Goal: Task Accomplishment & Management: Use online tool/utility

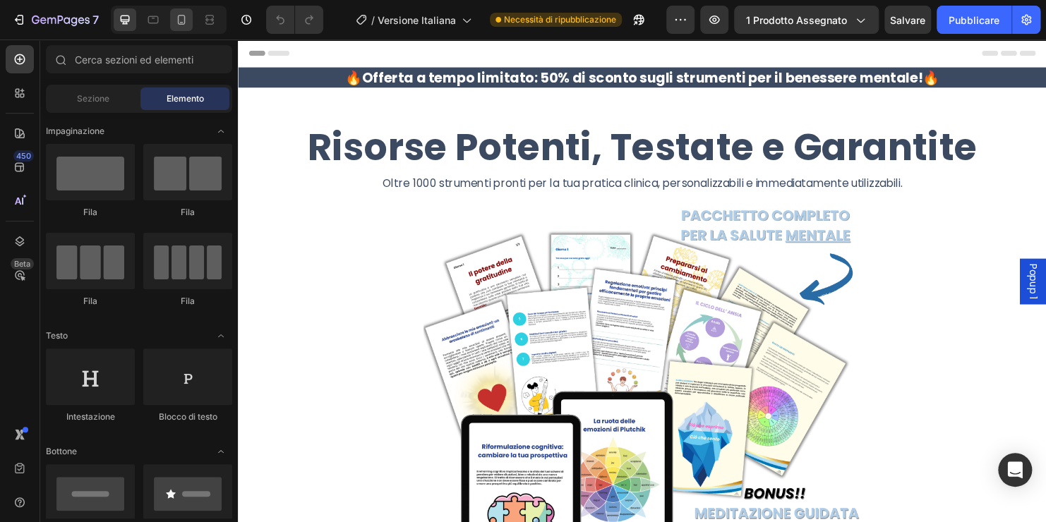
drag, startPoint x: 0, startPoint y: 0, endPoint x: 179, endPoint y: 23, distance: 180.0
click at [179, 22] on icon at bounding box center [181, 20] width 14 height 14
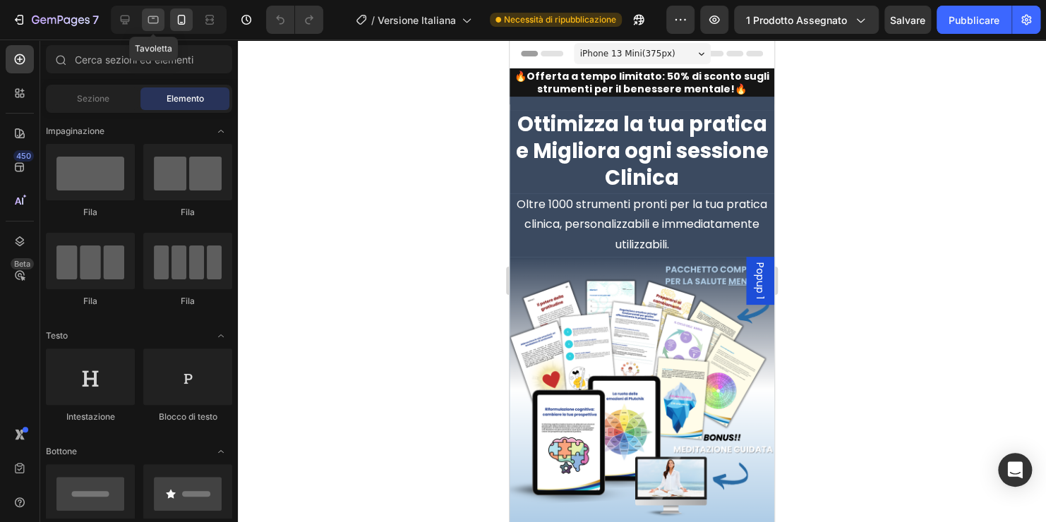
click at [148, 18] on icon at bounding box center [153, 20] width 14 height 14
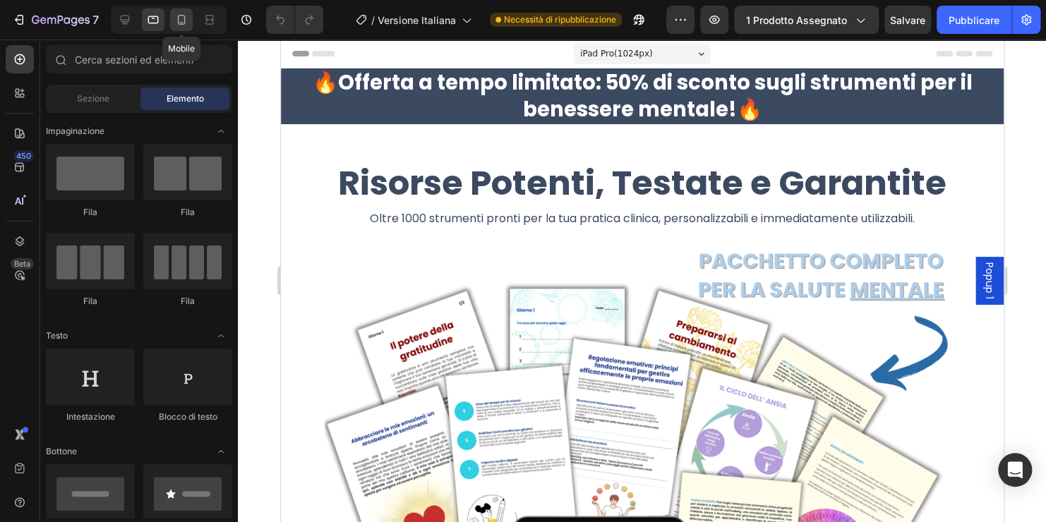
click at [183, 20] on icon at bounding box center [181, 20] width 14 height 14
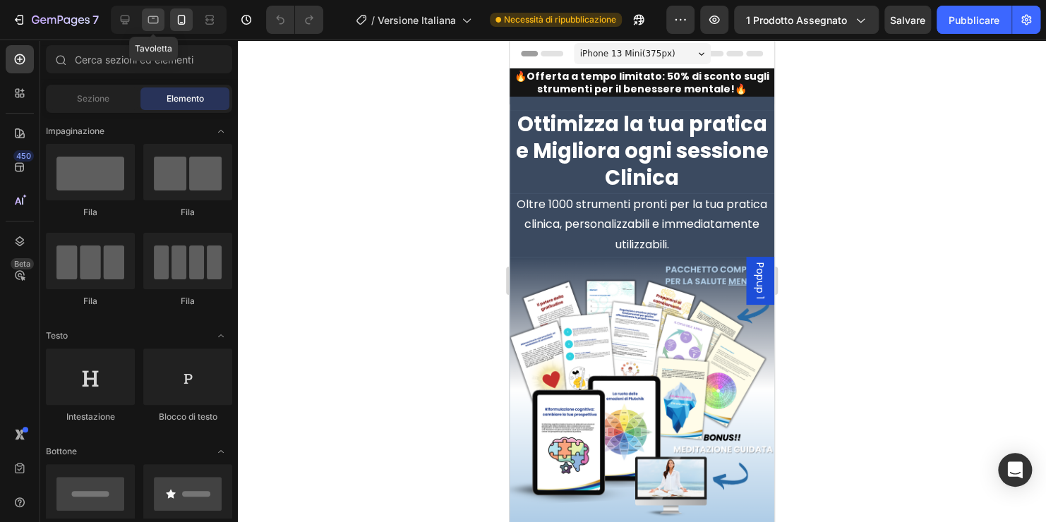
click at [153, 23] on icon at bounding box center [153, 20] width 11 height 8
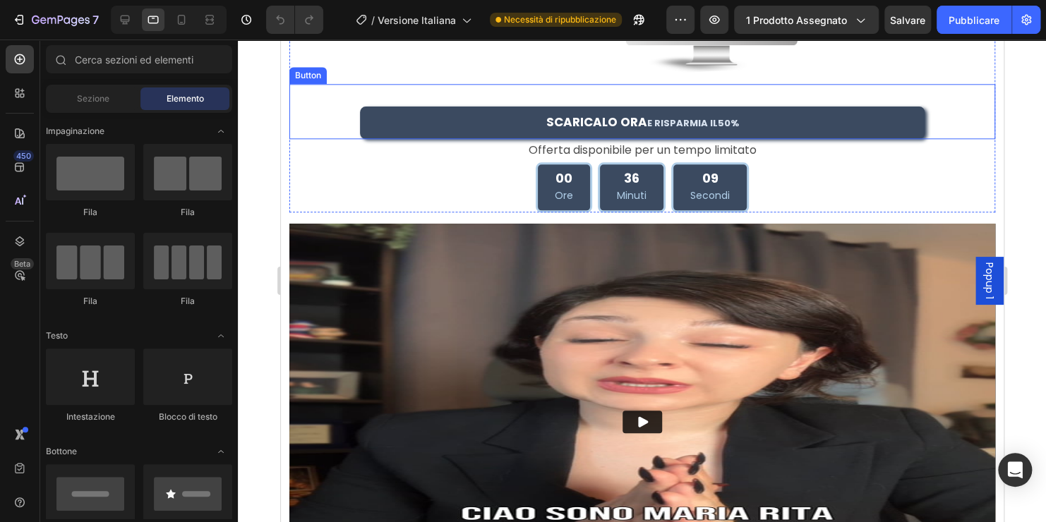
scroll to position [776, 0]
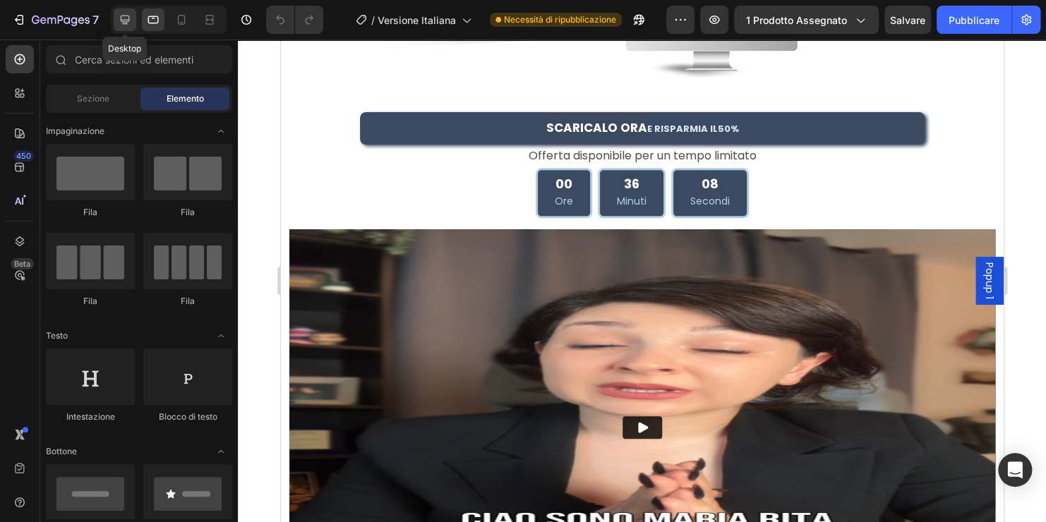
click at [119, 20] on icon at bounding box center [125, 20] width 14 height 14
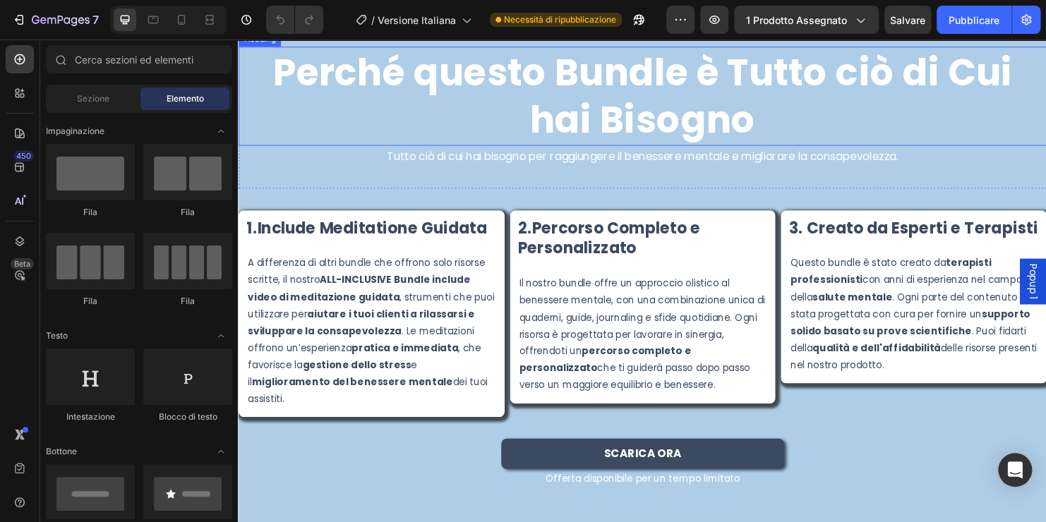
scroll to position [2259, 0]
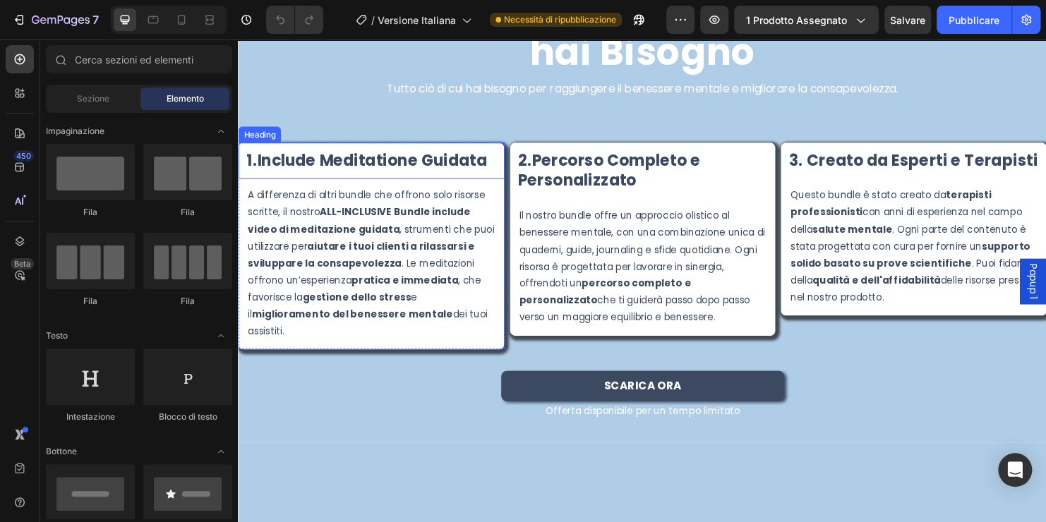
click at [394, 177] on strong "Include Meditatione Guidata" at bounding box center [378, 166] width 241 height 23
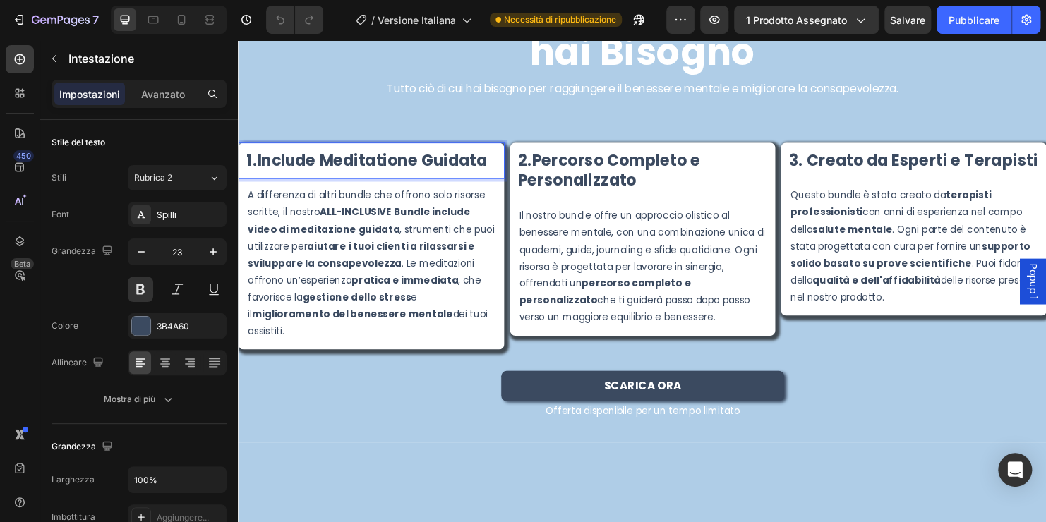
click at [392, 177] on strong "Include Meditatione Guidata" at bounding box center [378, 166] width 241 height 23
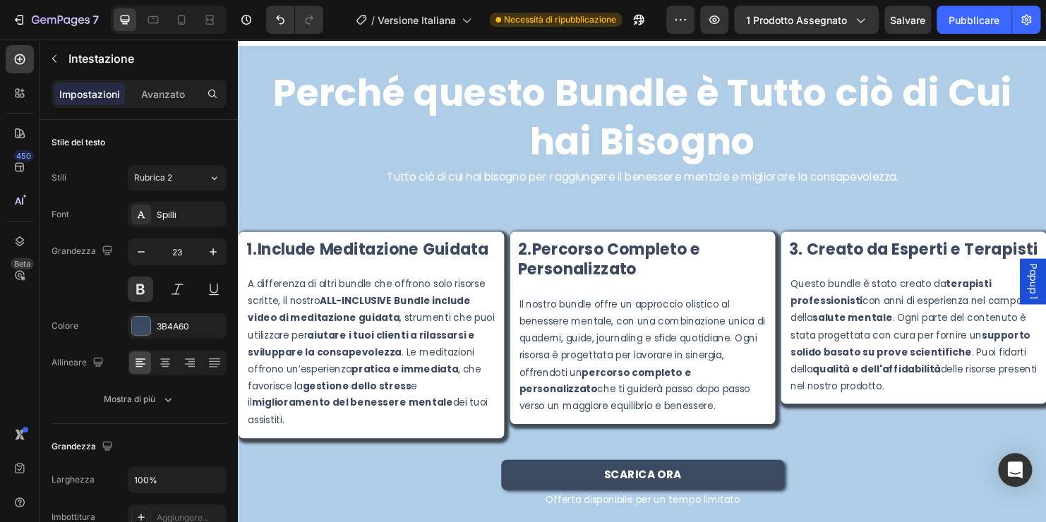
scroll to position [1976, 0]
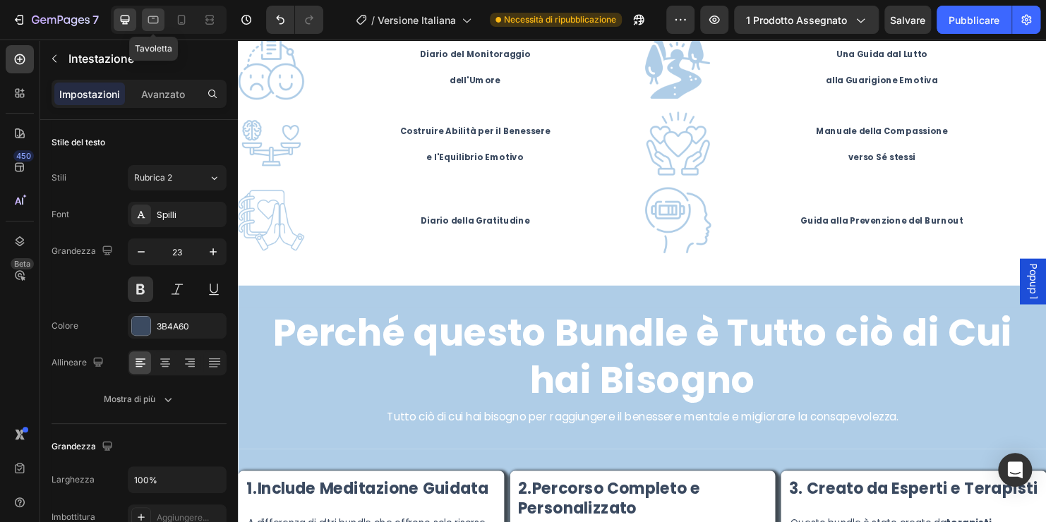
click at [159, 20] on icon at bounding box center [153, 20] width 14 height 14
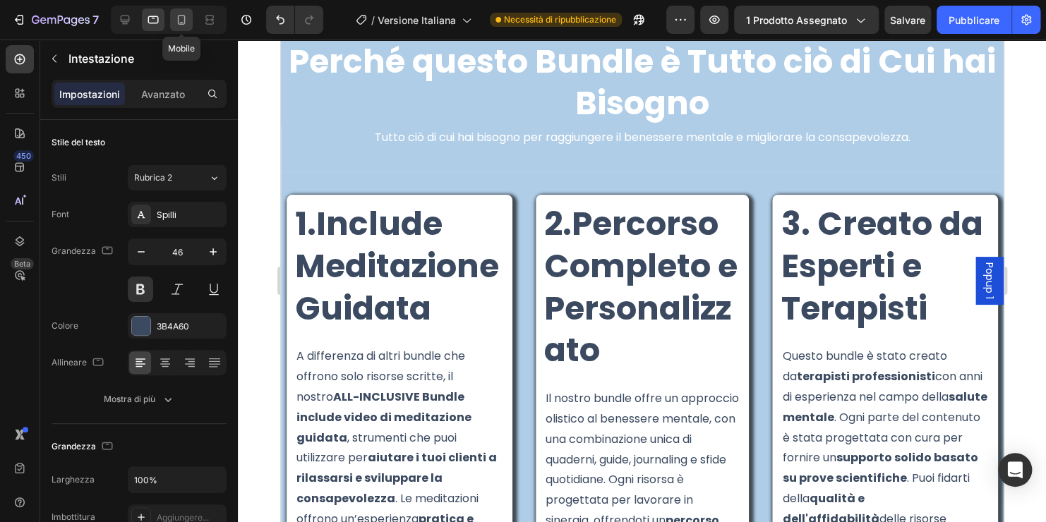
click at [179, 23] on icon at bounding box center [181, 20] width 14 height 14
type input "20"
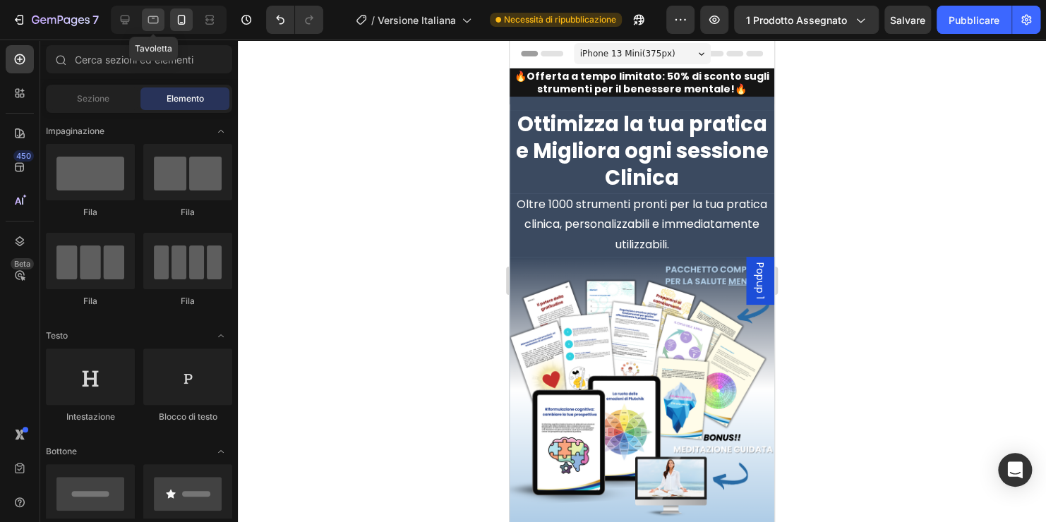
click at [160, 17] on div at bounding box center [153, 19] width 23 height 23
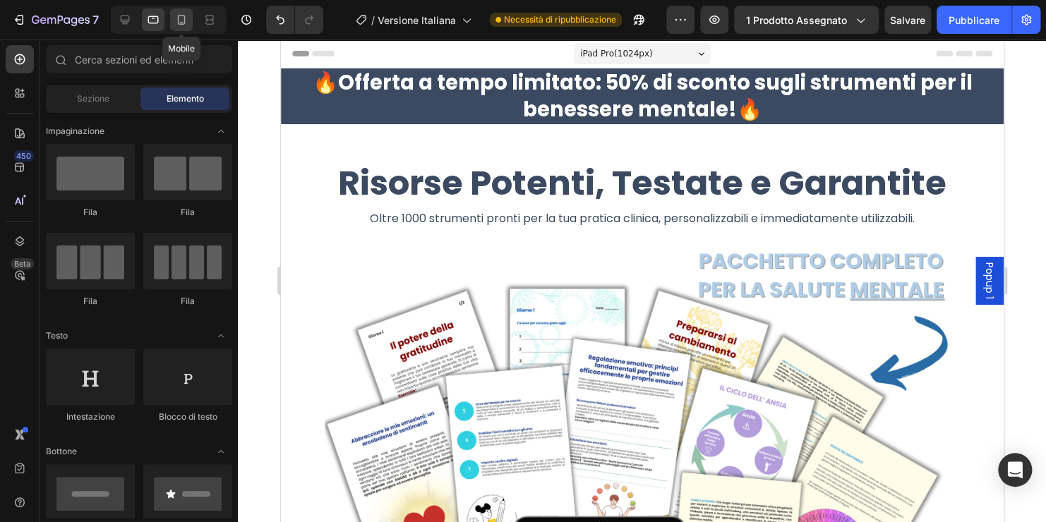
click at [181, 20] on icon at bounding box center [181, 20] width 14 height 14
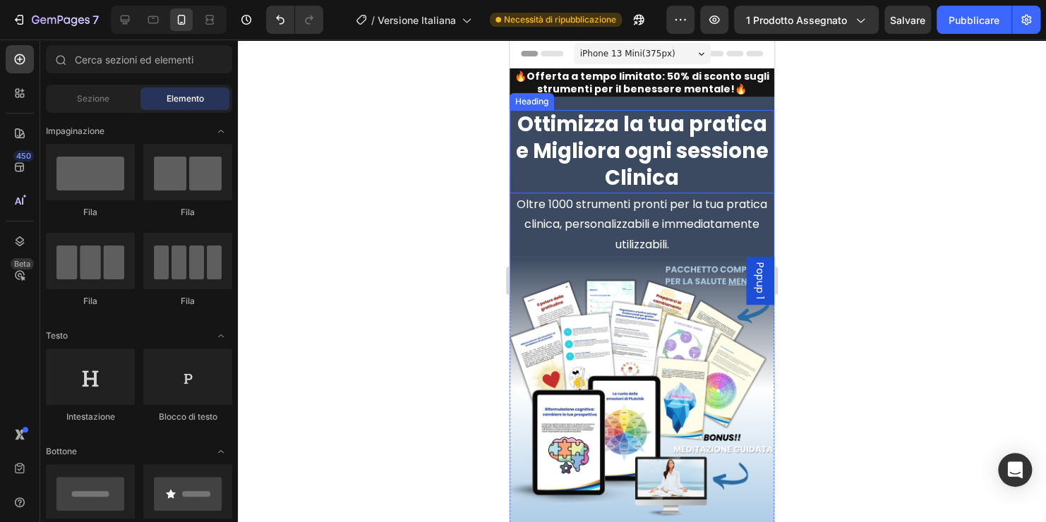
click at [575, 162] on strong "Ottimizza la tua pratica e Migliora ogni sessione Clinica" at bounding box center [642, 150] width 253 height 81
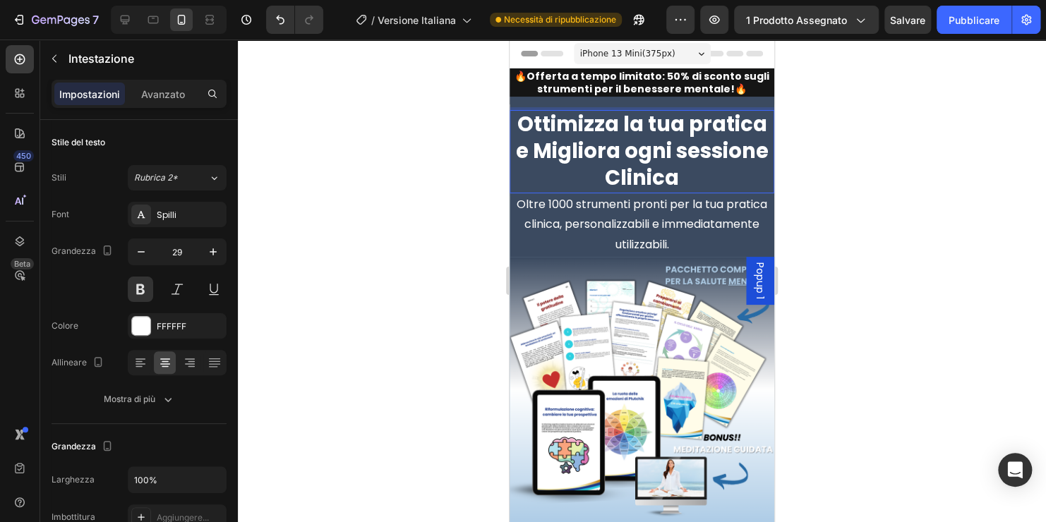
click at [681, 178] on p "Ottimizza la tua pratica e Migliora ogni sessione Clinica" at bounding box center [642, 152] width 262 height 80
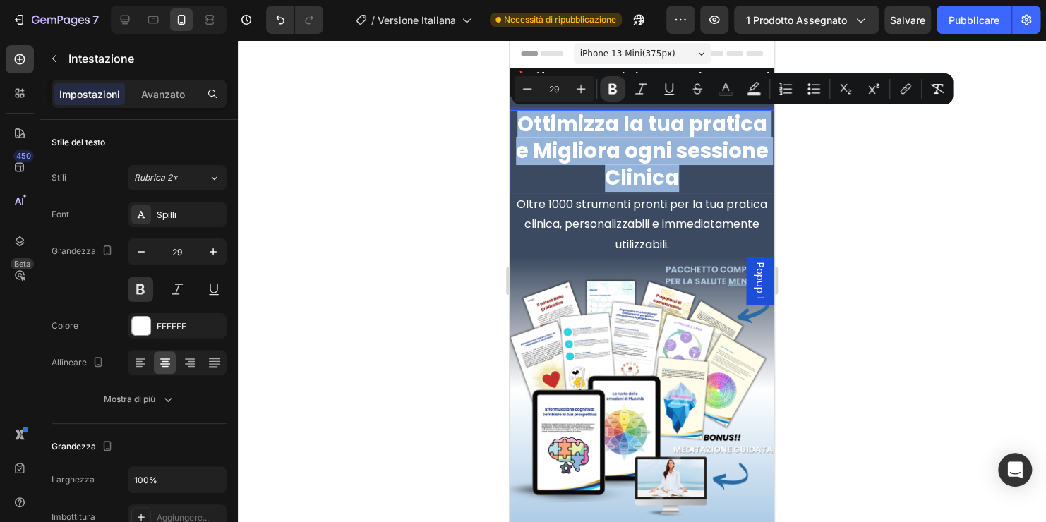
drag, startPoint x: 679, startPoint y: 178, endPoint x: 1007, endPoint y: 157, distance: 328.9
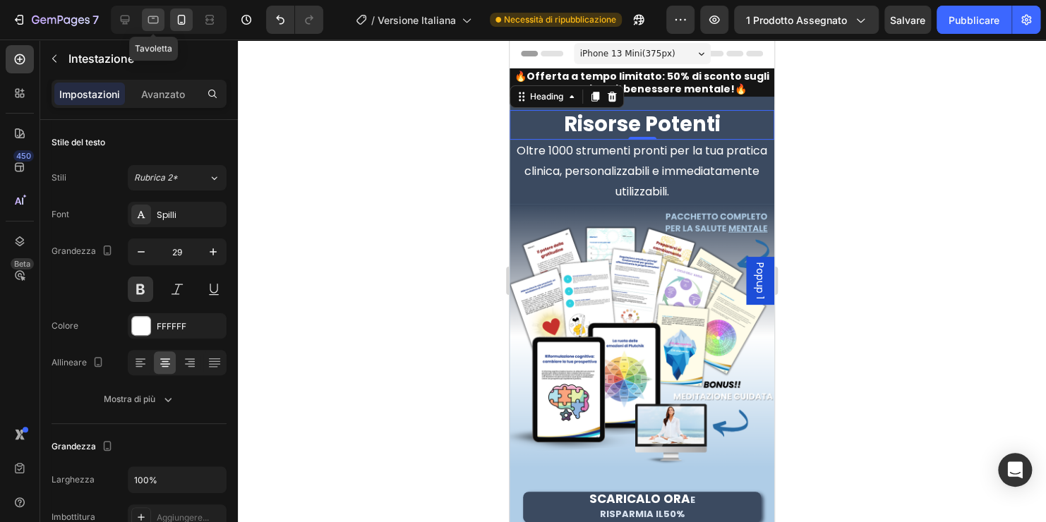
click at [153, 20] on icon at bounding box center [153, 20] width 14 height 14
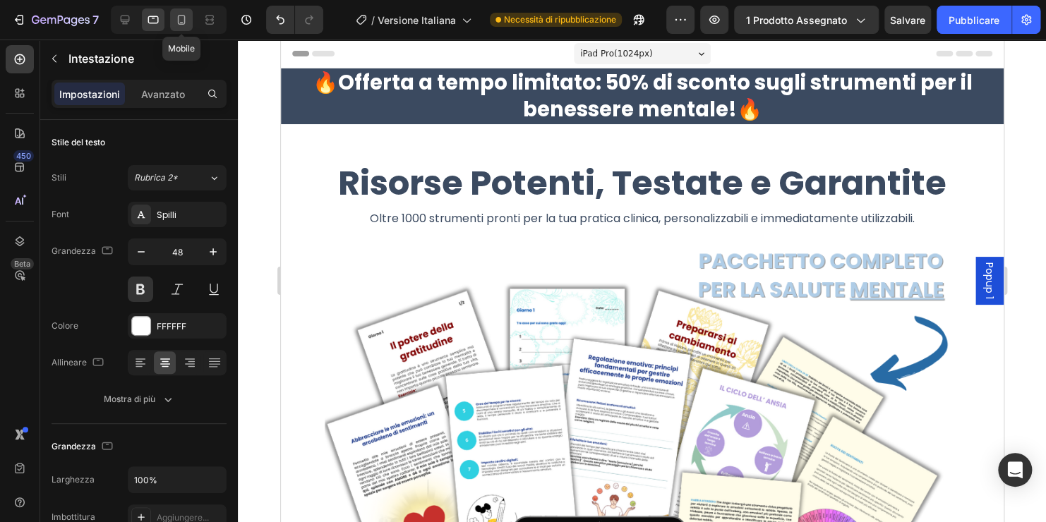
click at [176, 20] on icon at bounding box center [181, 20] width 14 height 14
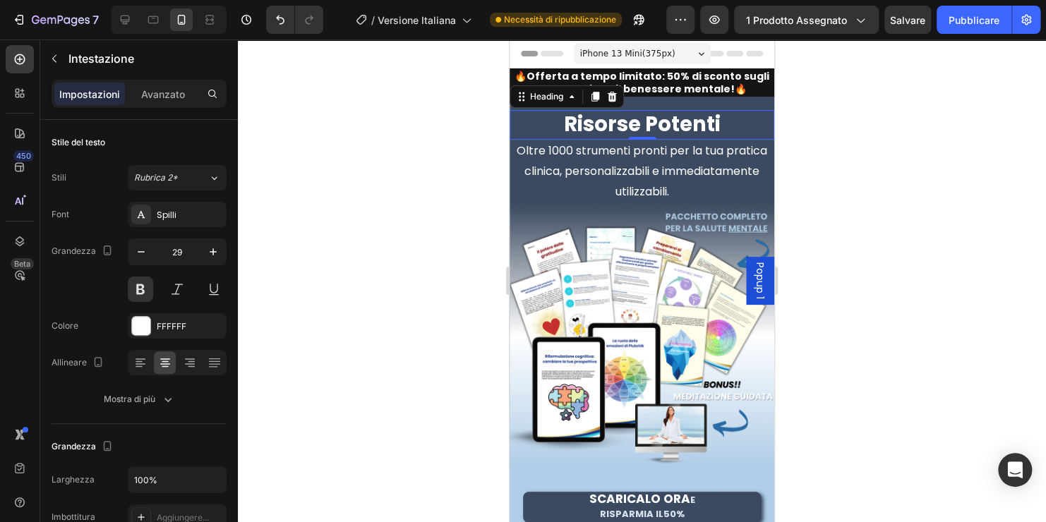
scroll to position [21, 0]
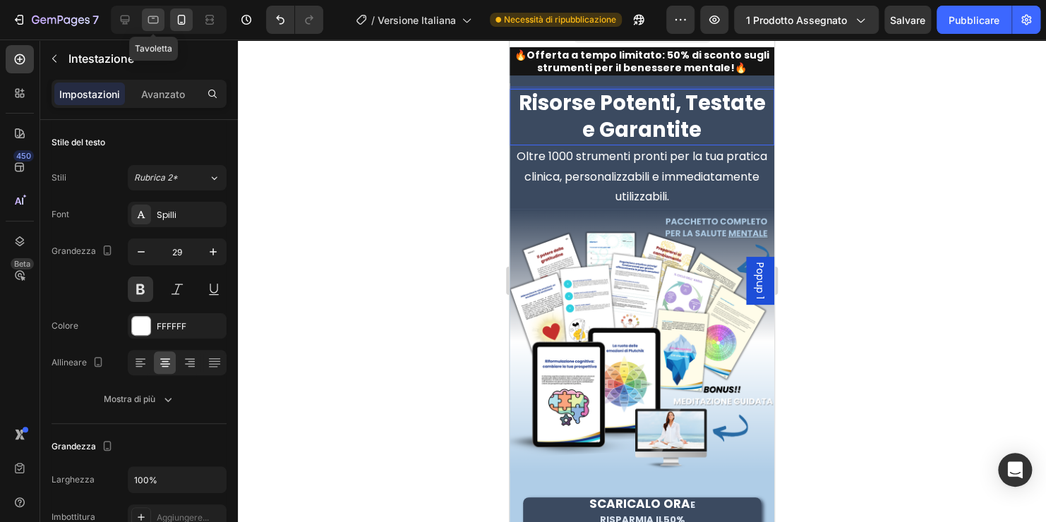
click at [154, 20] on icon at bounding box center [153, 20] width 14 height 14
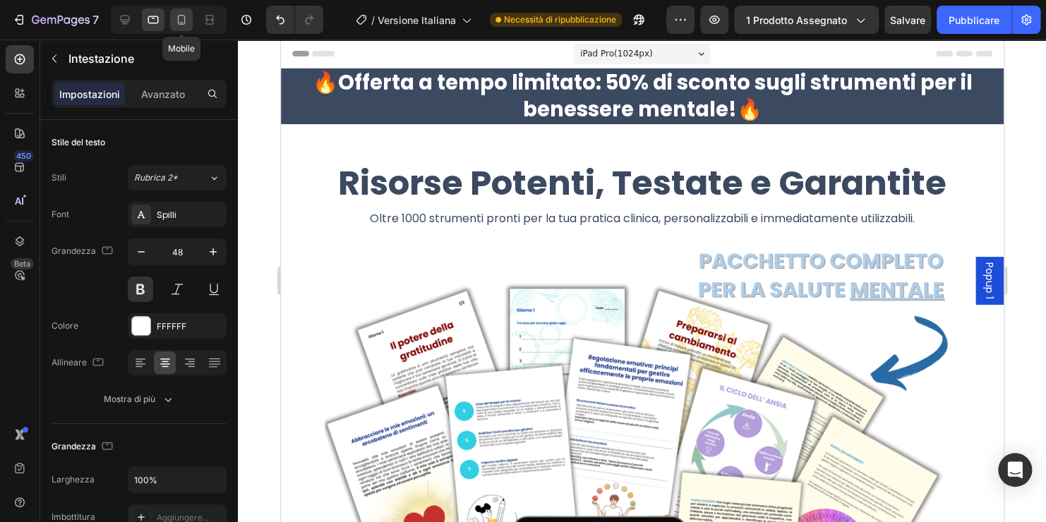
click at [179, 25] on icon at bounding box center [181, 20] width 14 height 14
type input "29"
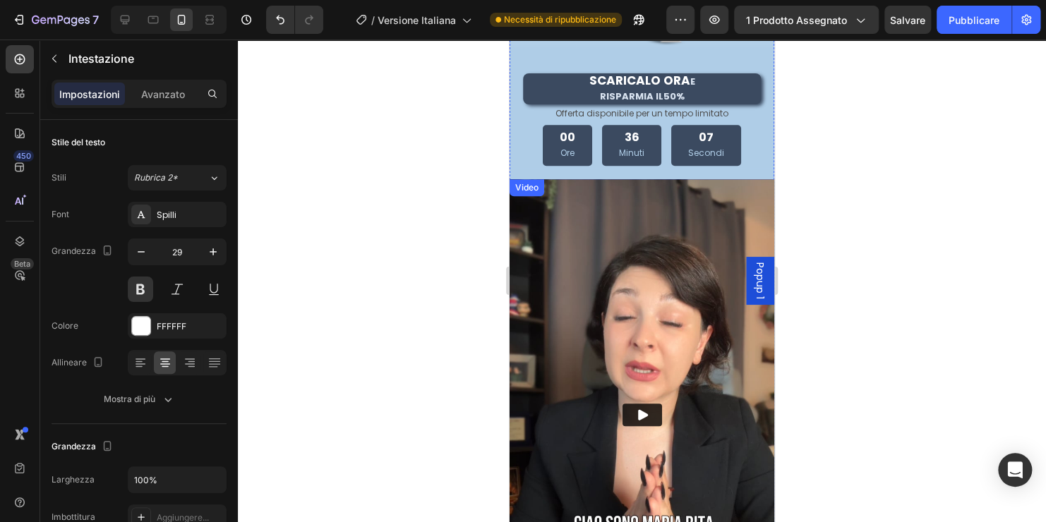
scroll to position [304, 0]
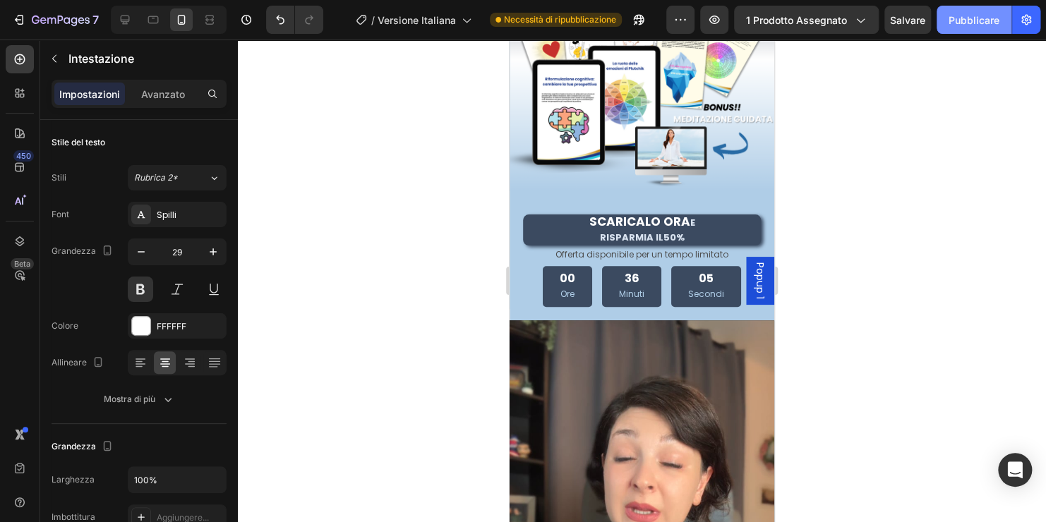
click at [956, 23] on font "Pubblicare" at bounding box center [974, 20] width 51 height 15
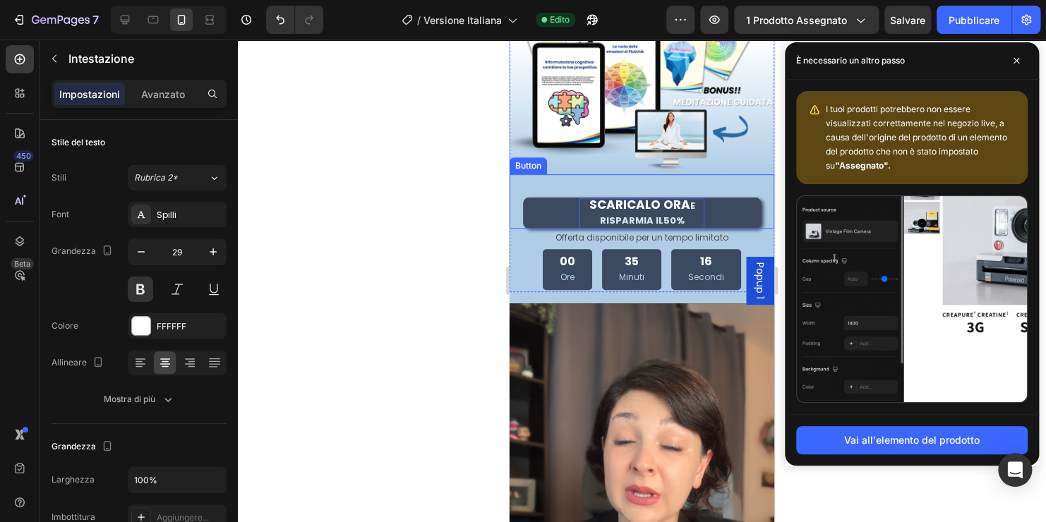
scroll to position [353, 0]
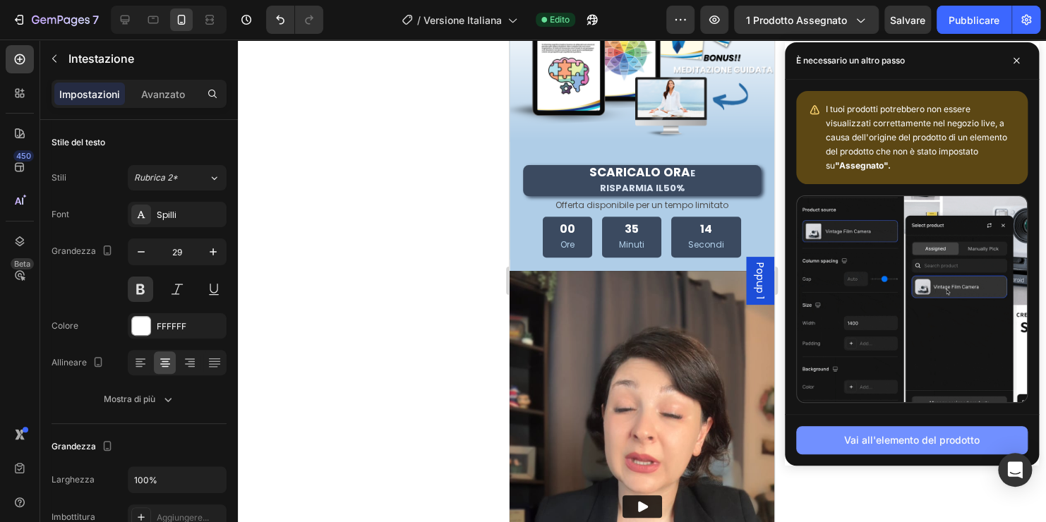
click at [918, 440] on font "Vai all'elemento del prodotto" at bounding box center [912, 440] width 136 height 15
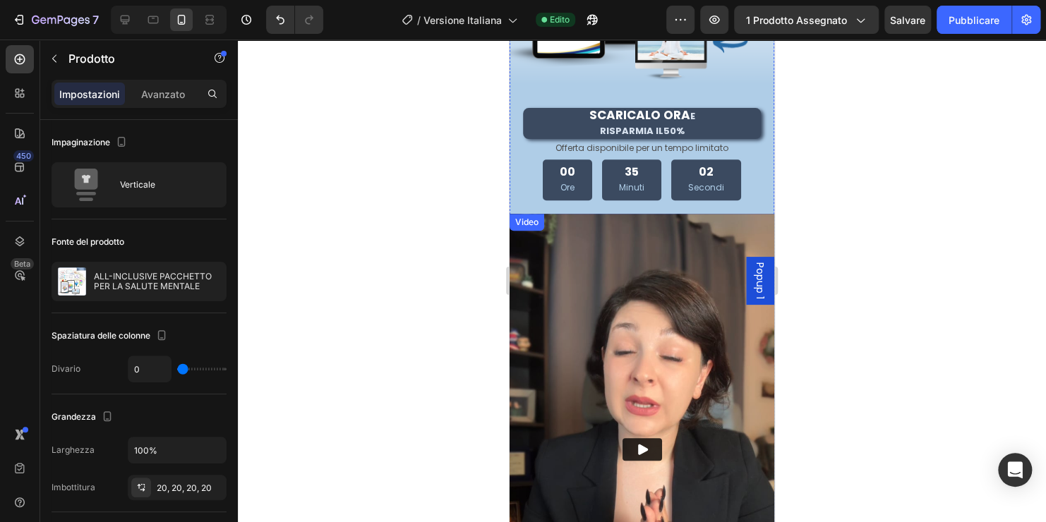
scroll to position [282, 0]
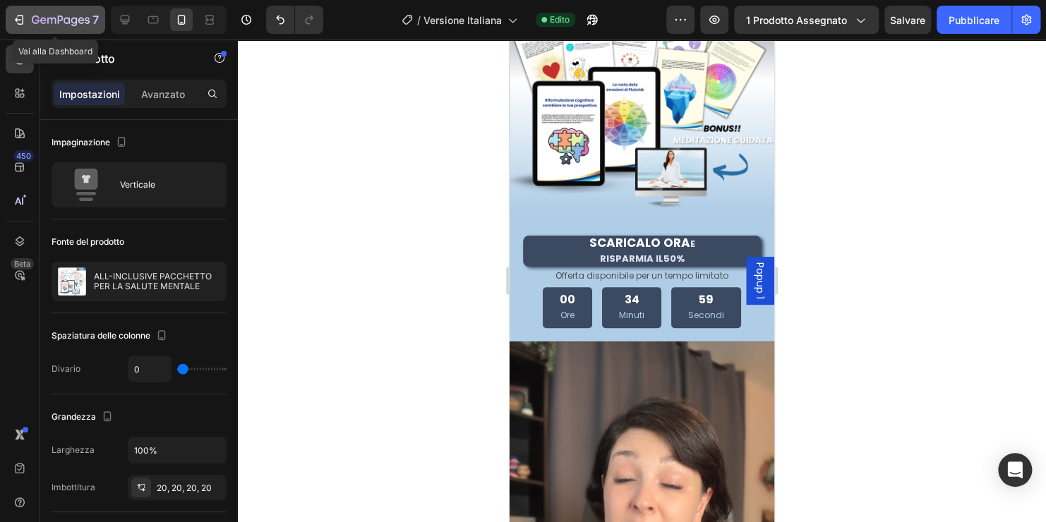
click at [53, 23] on icon "button" at bounding box center [61, 21] width 58 height 12
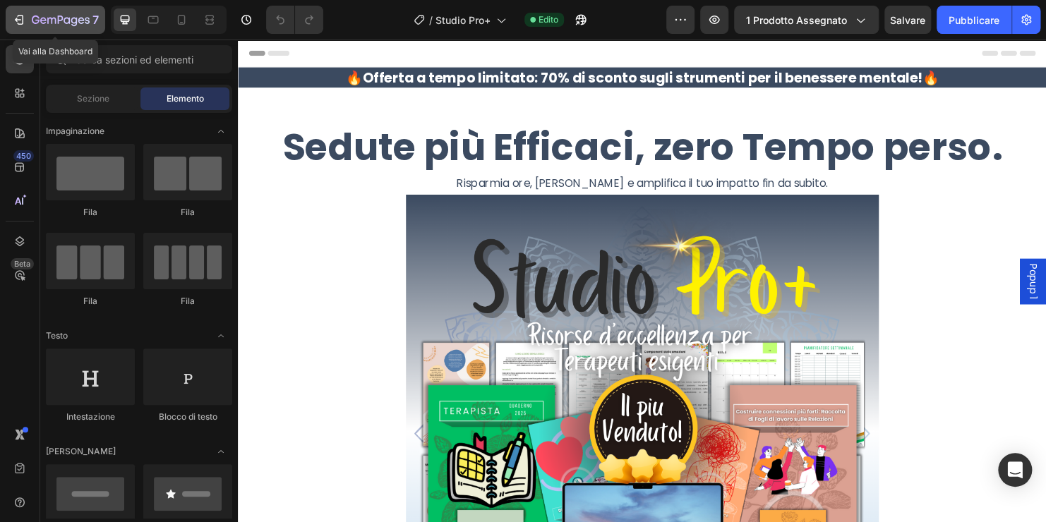
click at [24, 16] on icon "button" at bounding box center [19, 20] width 14 height 14
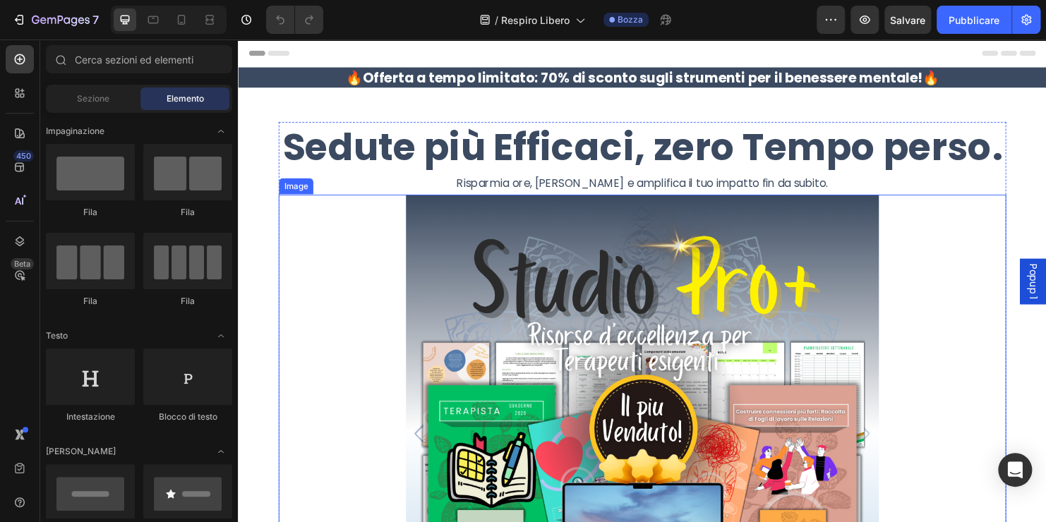
click at [692, 280] on img at bounding box center [661, 449] width 495 height 495
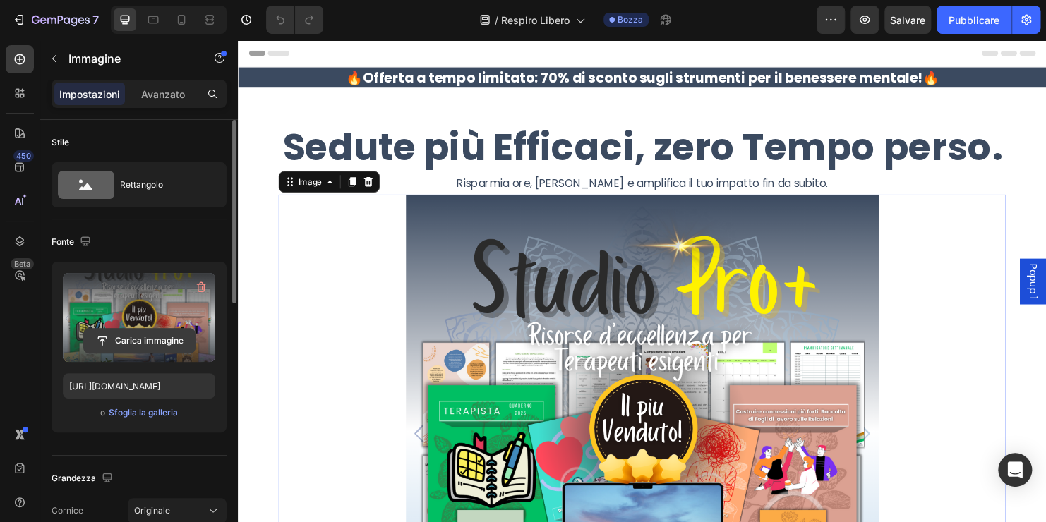
click at [137, 337] on input "file" at bounding box center [139, 341] width 111 height 24
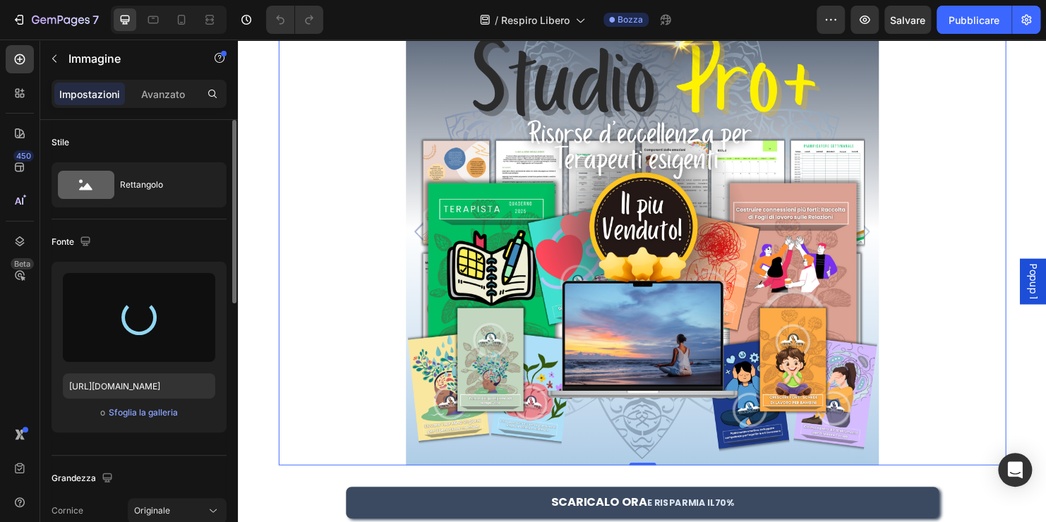
type input "https://cdn.shopify.com/s/files/1/0859/1432/1224/files/gempages_547309722085098…"
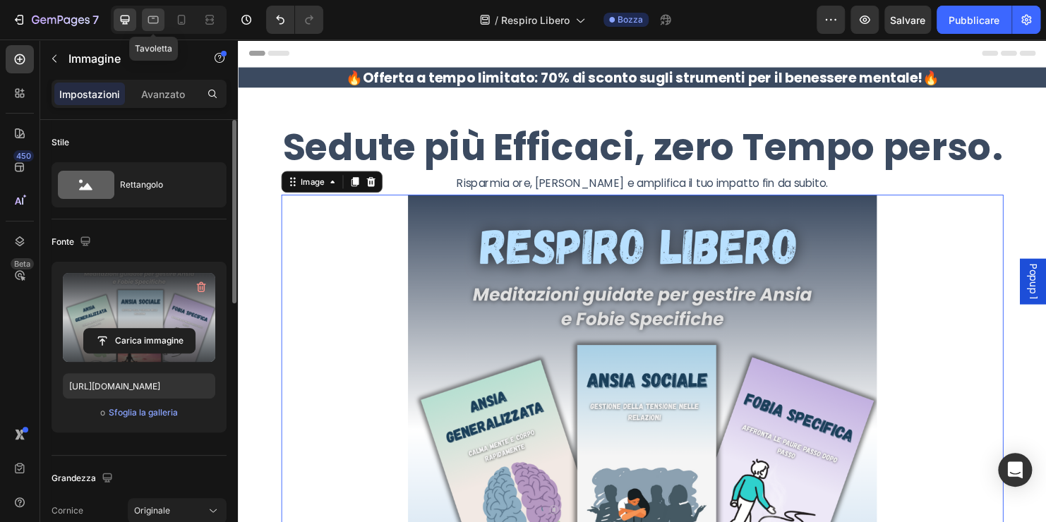
click at [157, 19] on icon at bounding box center [153, 20] width 14 height 14
type input "90"
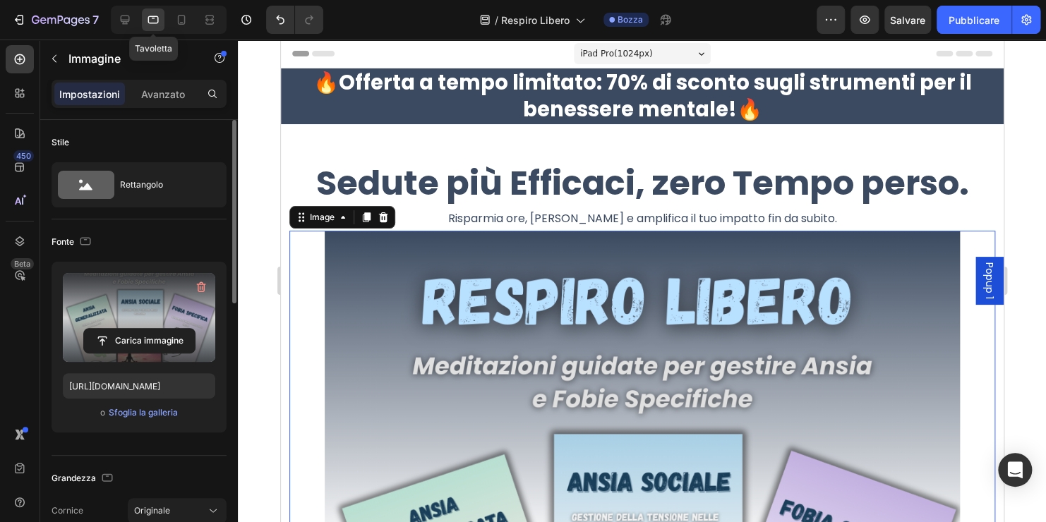
scroll to position [141, 0]
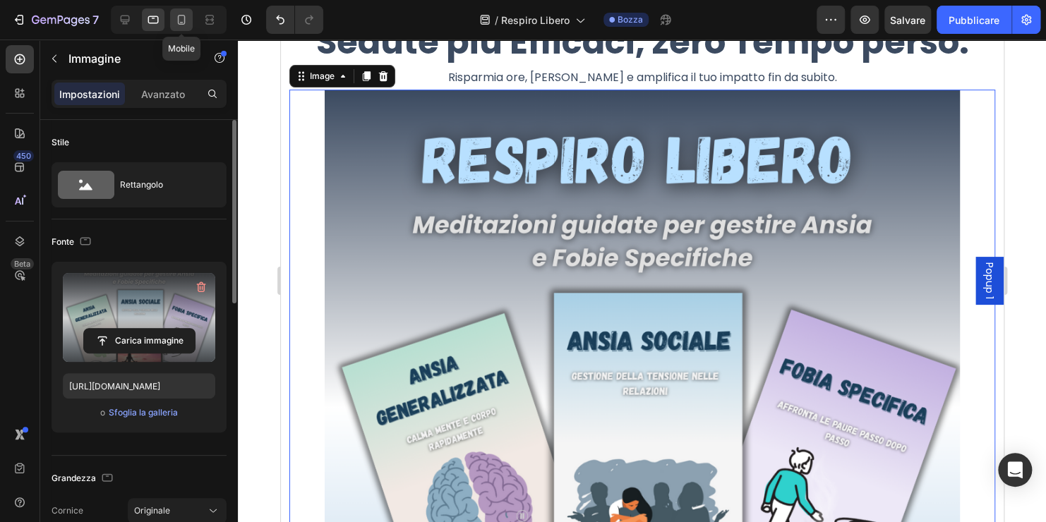
click at [186, 20] on icon at bounding box center [181, 20] width 14 height 14
type input "https://cdn.shopify.com/s/files/1/0859/1432/1224/files/gempages_547309722085098…"
type input "100"
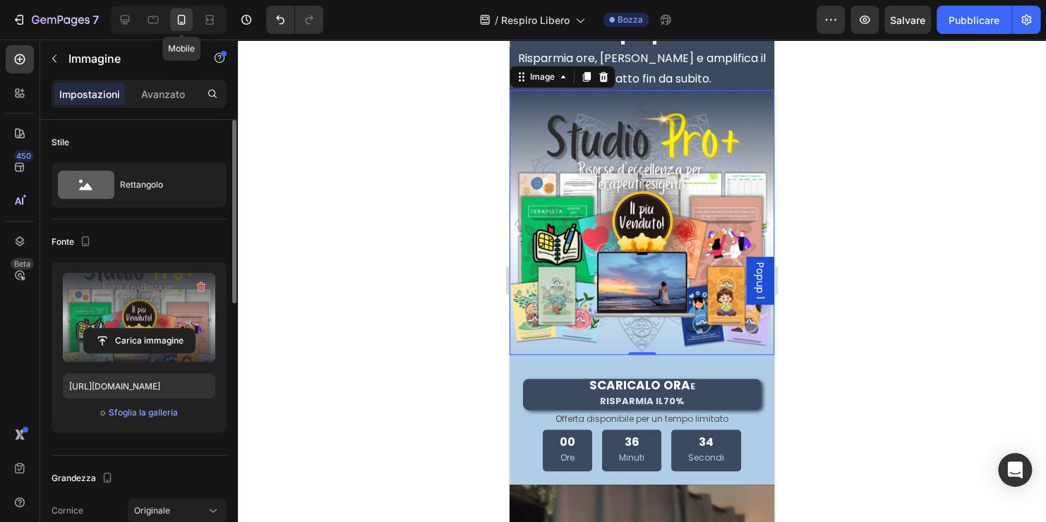
scroll to position [171, 0]
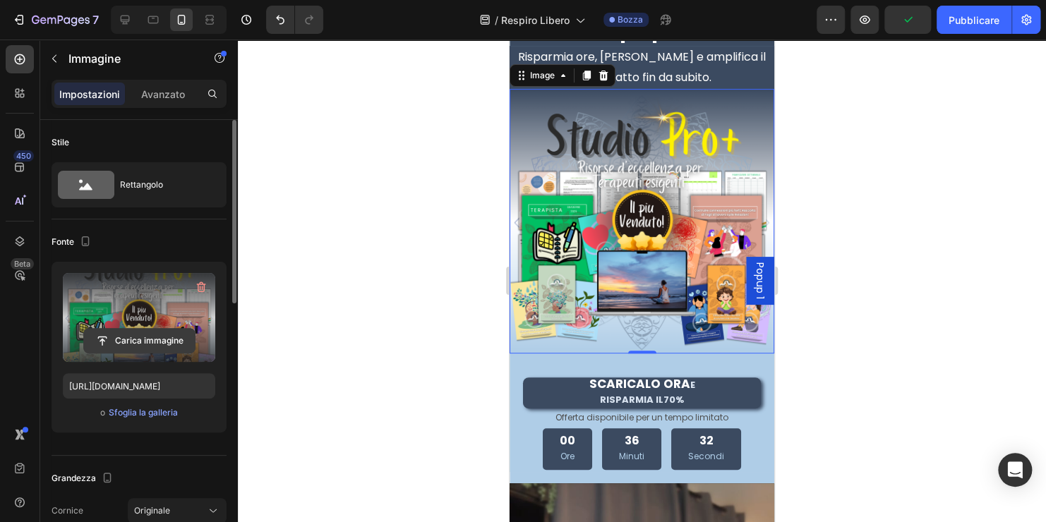
click at [155, 339] on input "file" at bounding box center [139, 341] width 111 height 24
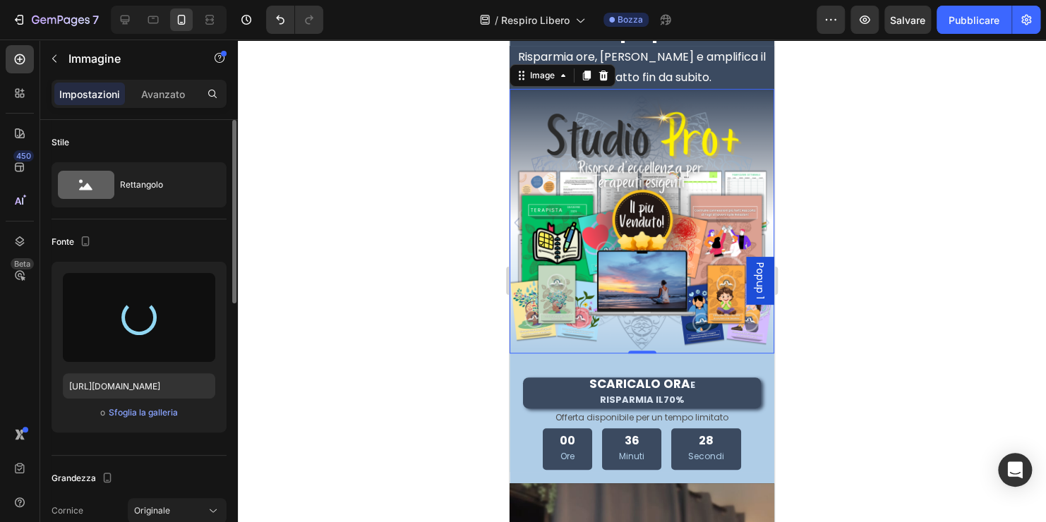
type input "https://cdn.shopify.com/s/files/1/0859/1432/1224/files/gempages_547309722085098…"
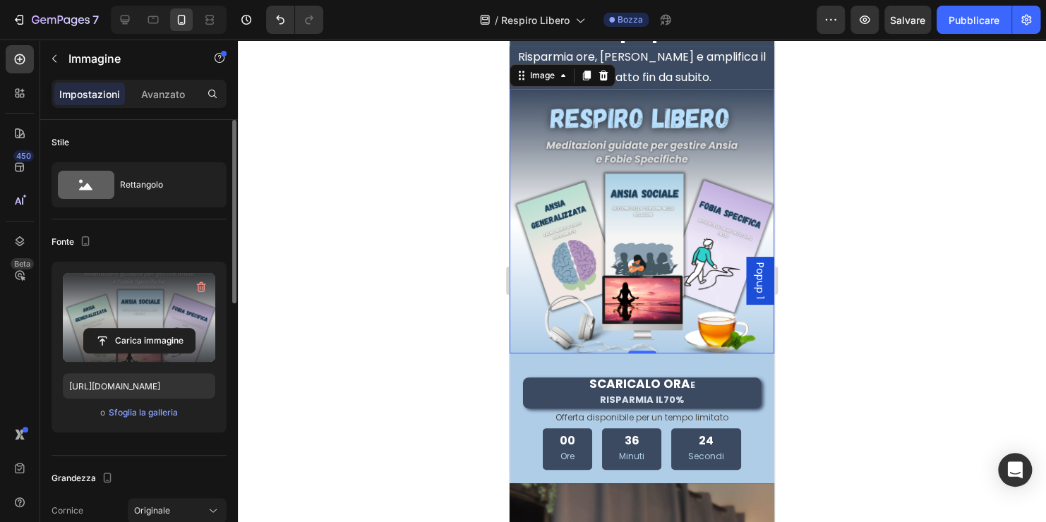
click at [790, 336] on div at bounding box center [642, 281] width 808 height 483
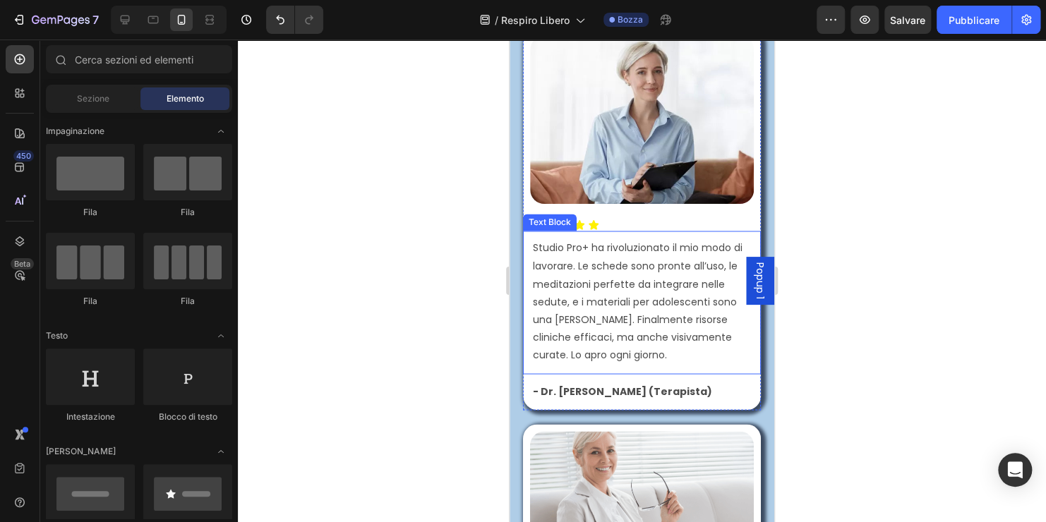
scroll to position [1230, 0]
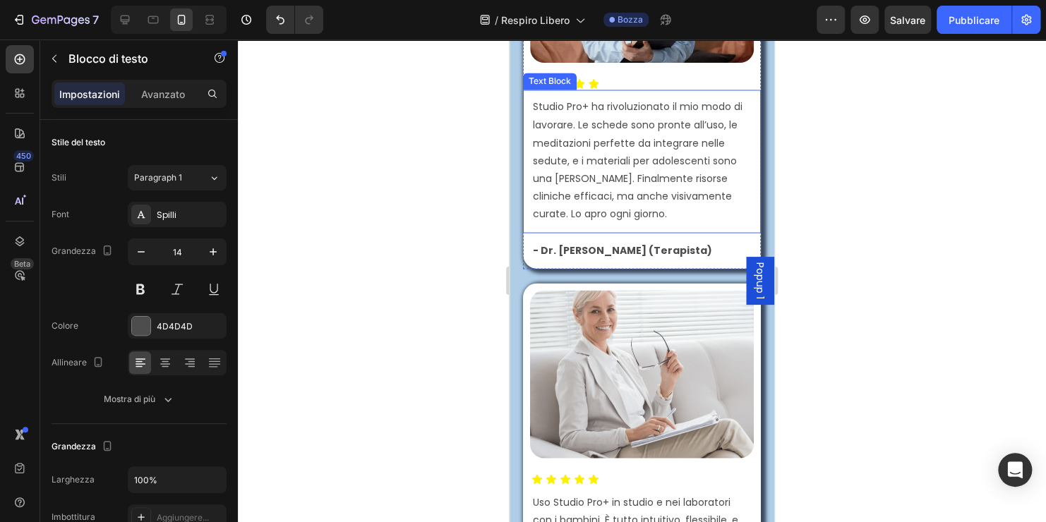
click at [576, 176] on p "Studio Pro+ ha rivoluzionato il mio modo di lavorare. Le schede sono pronte all…" at bounding box center [642, 160] width 219 height 124
click at [670, 206] on p "Studio Pro+ ha rivoluzionato il mio modo di lavorare. Le schede sono pronte all…" at bounding box center [642, 160] width 219 height 124
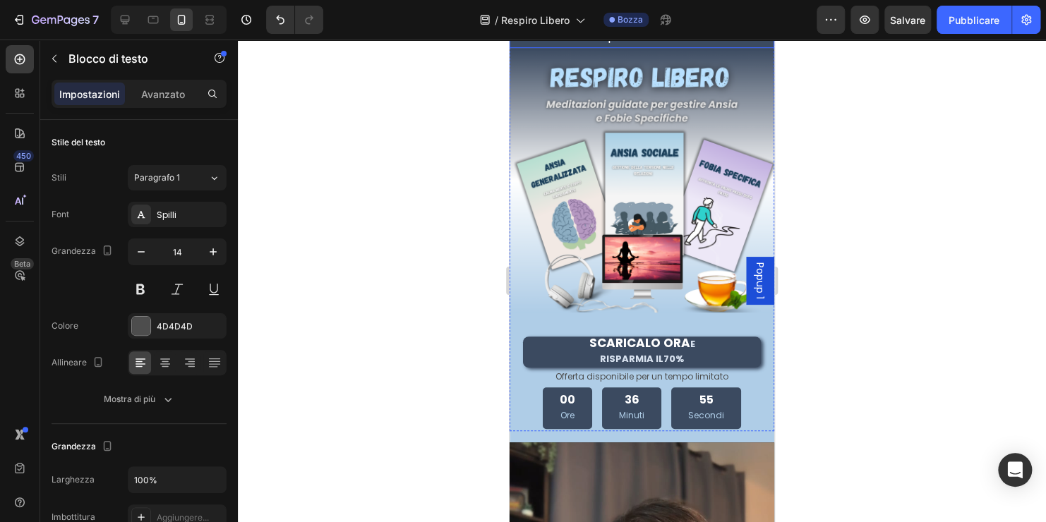
scroll to position [0, 0]
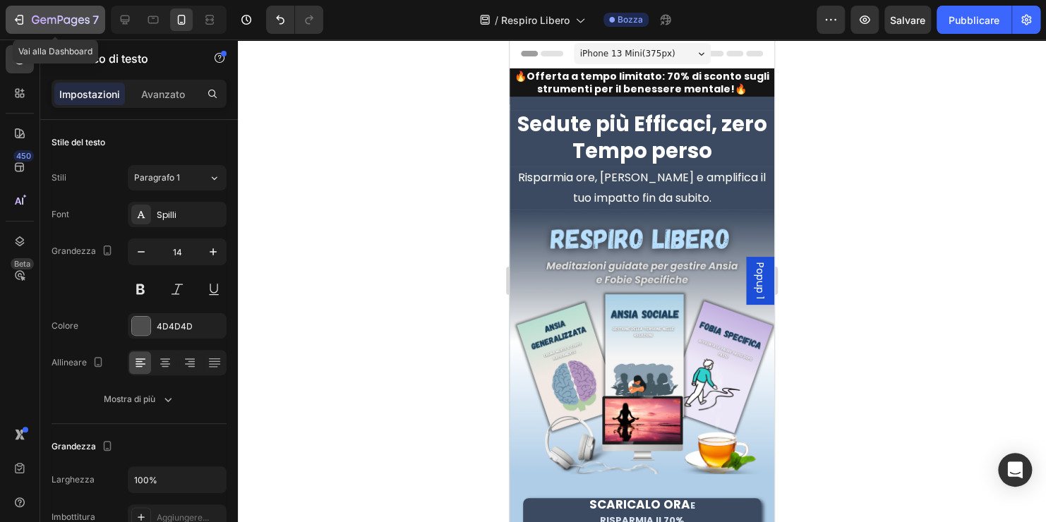
click at [49, 13] on div "7" at bounding box center [65, 19] width 67 height 17
